Goal: Find specific page/section: Find specific page/section

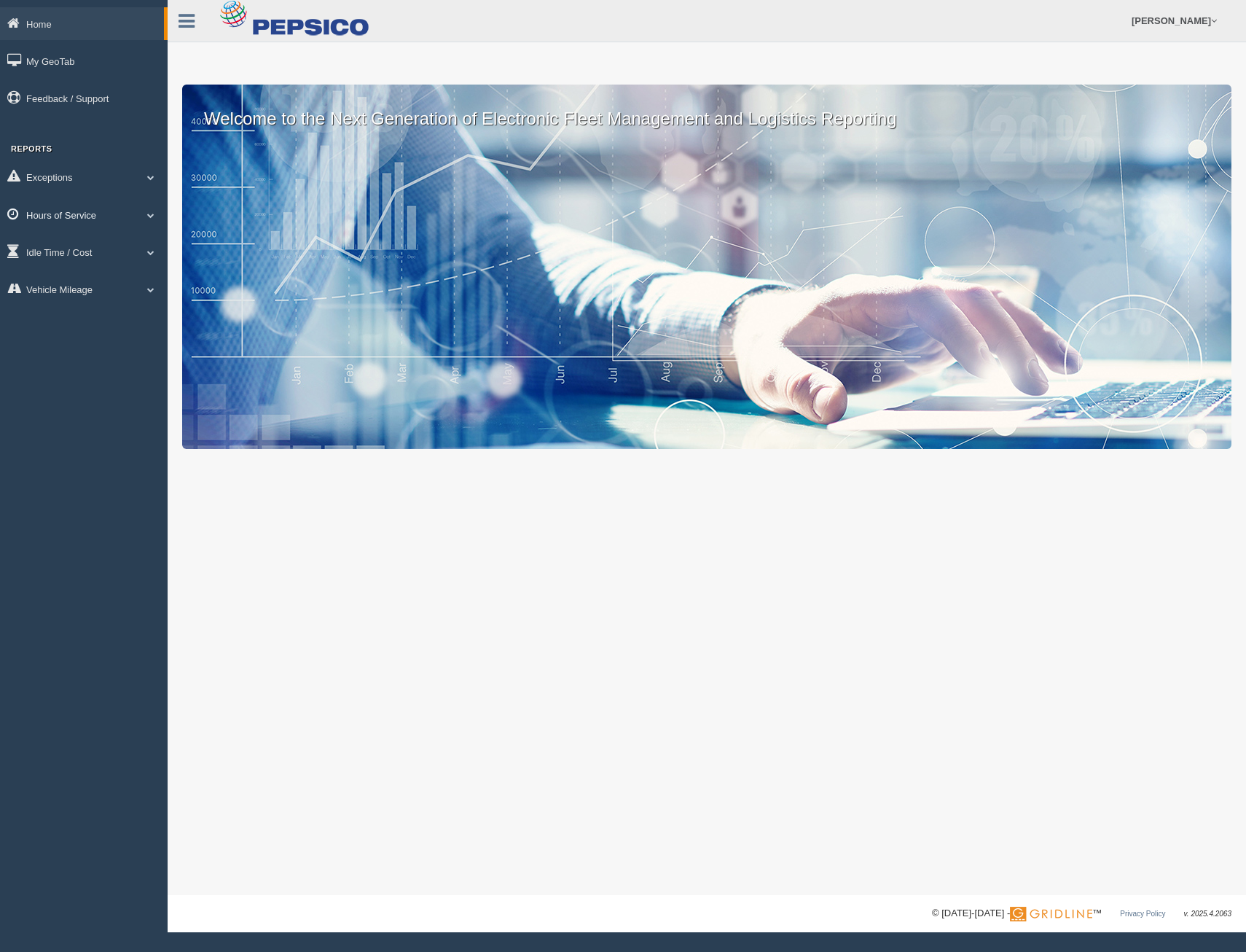
click at [77, 218] on link "Hours of Service" at bounding box center [83, 215] width 167 height 33
click at [82, 246] on link "HOS Explanation Reports" at bounding box center [95, 249] width 138 height 26
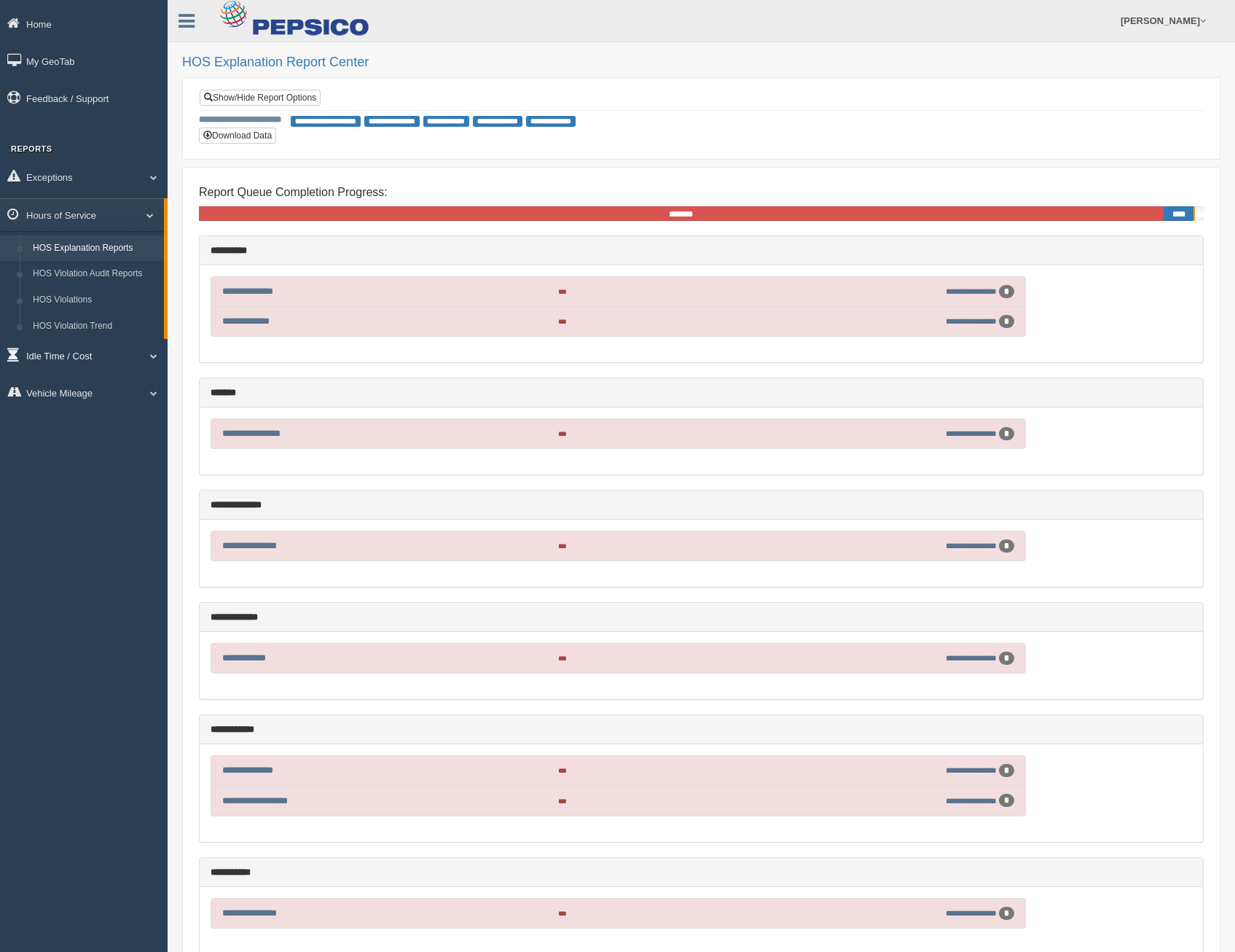
click at [90, 352] on link "Idle Time / Cost" at bounding box center [83, 355] width 167 height 33
click at [102, 426] on link "Vehicle Mileage" at bounding box center [83, 419] width 167 height 33
click at [96, 166] on link "Exceptions" at bounding box center [83, 177] width 167 height 33
